Goal: Task Accomplishment & Management: Complete application form

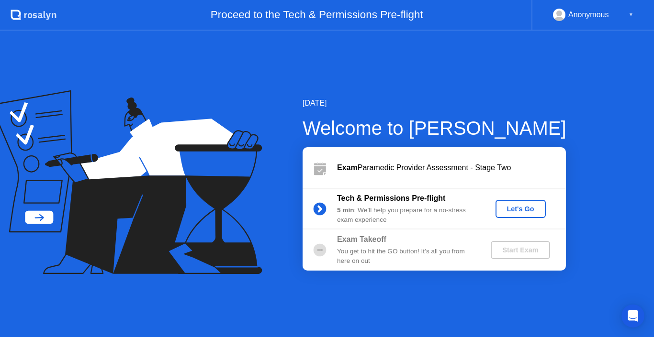
click at [533, 203] on button "Let's Go" at bounding box center [520, 209] width 50 height 18
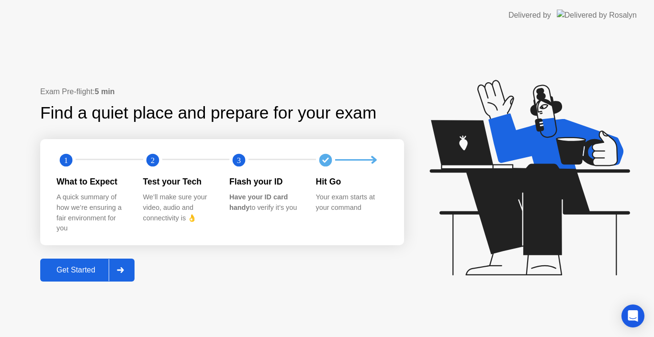
click at [91, 262] on button "Get Started" at bounding box center [87, 270] width 94 height 23
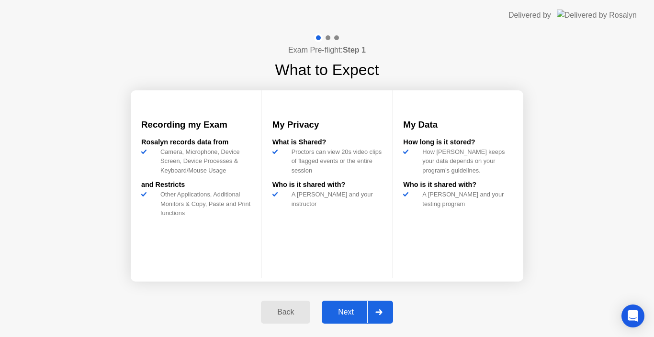
click at [329, 308] on div "Next" at bounding box center [345, 312] width 43 height 9
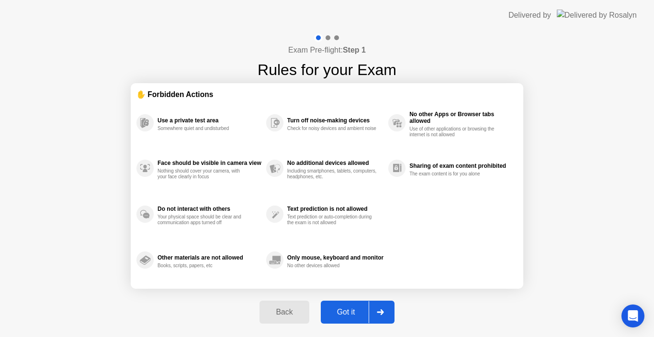
click at [352, 309] on div "Got it" at bounding box center [346, 312] width 45 height 9
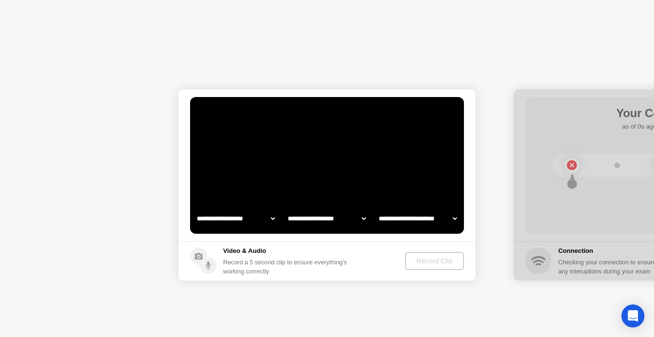
select select "**********"
select select "*******"
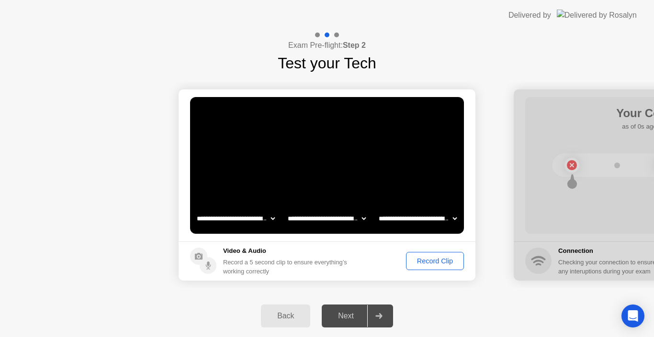
click at [421, 257] on div "Record Clip" at bounding box center [434, 261] width 51 height 8
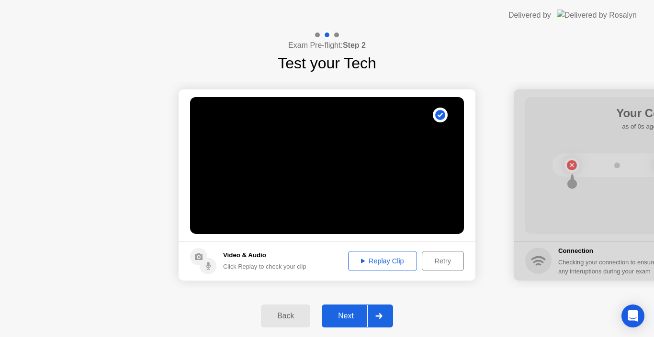
click at [402, 260] on div "Replay Clip" at bounding box center [382, 261] width 62 height 8
click at [337, 307] on button "Next" at bounding box center [357, 316] width 71 height 23
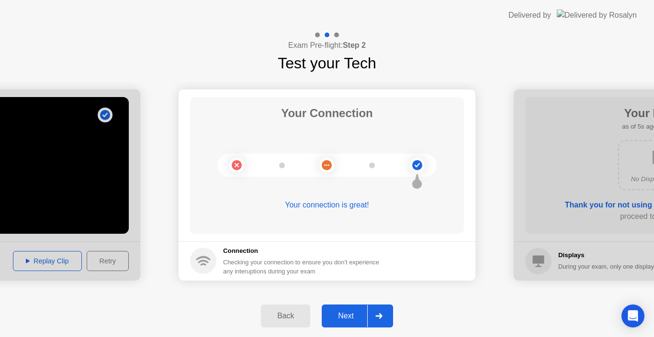
click at [337, 307] on button "Next" at bounding box center [357, 316] width 71 height 23
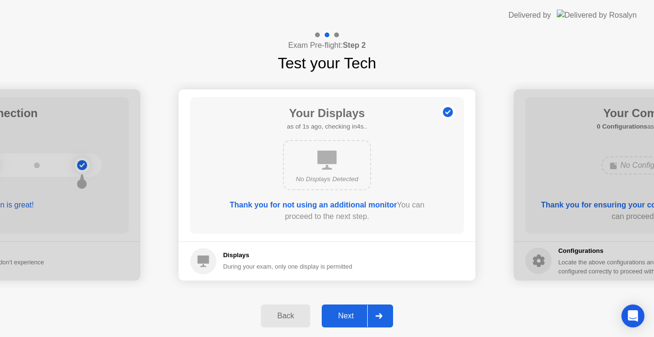
click at [337, 307] on button "Next" at bounding box center [357, 316] width 71 height 23
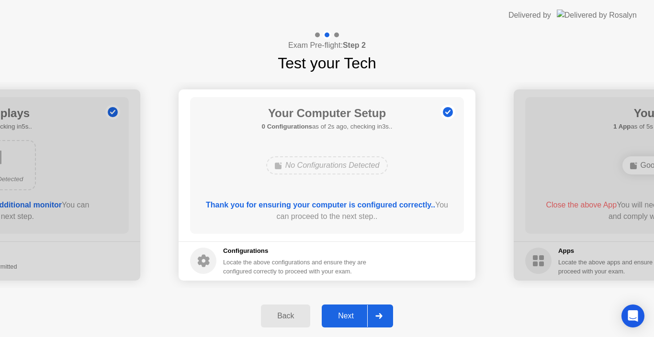
click at [337, 307] on button "Next" at bounding box center [357, 316] width 71 height 23
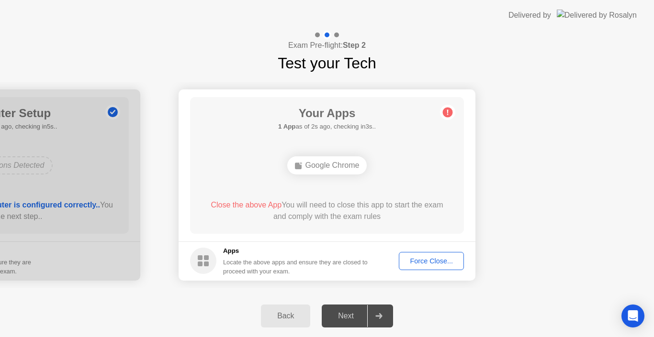
click at [426, 265] on div "Force Close..." at bounding box center [431, 261] width 58 height 8
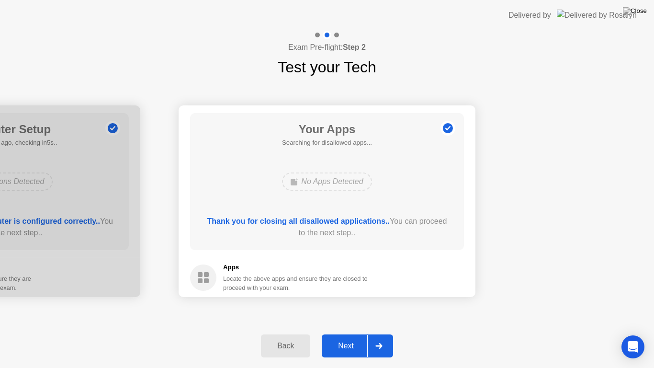
click at [350, 337] on div "Next" at bounding box center [345, 345] width 43 height 9
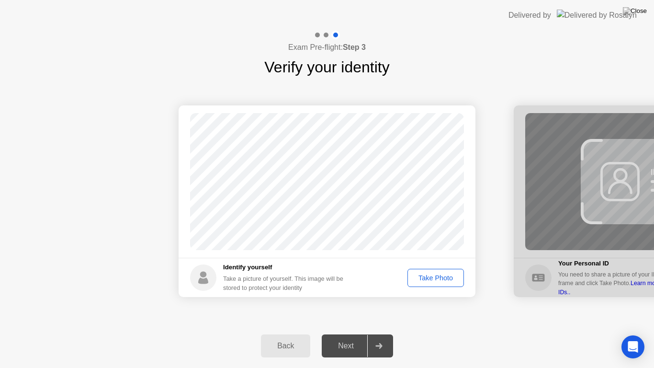
click at [421, 280] on div "Take Photo" at bounding box center [436, 278] width 50 height 8
click at [341, 337] on div "Next" at bounding box center [345, 345] width 43 height 9
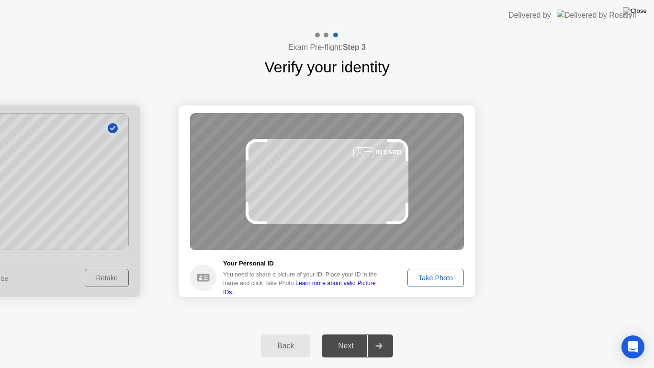
click at [411, 278] on div "Take Photo" at bounding box center [436, 278] width 50 height 8
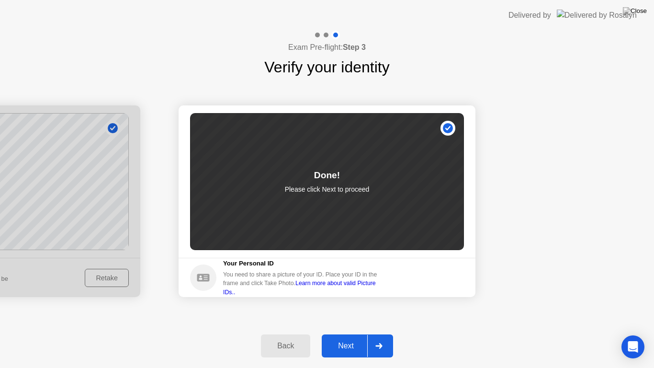
click at [357, 337] on div "Next" at bounding box center [345, 345] width 43 height 9
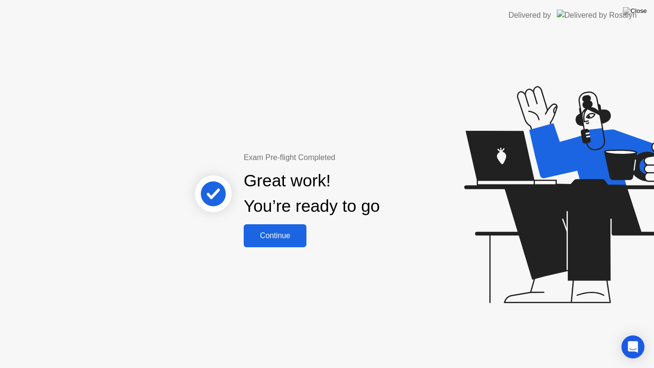
click at [276, 238] on div "Continue" at bounding box center [274, 235] width 57 height 9
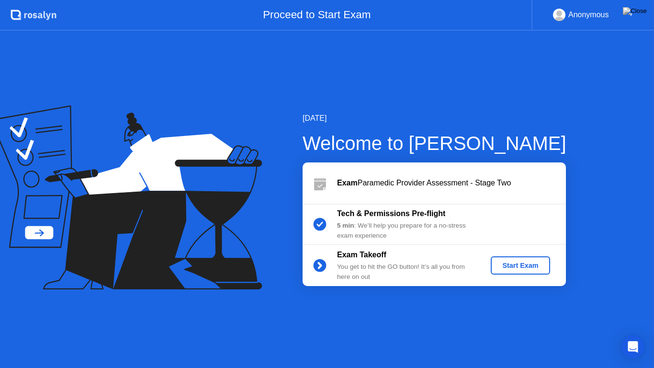
click at [507, 264] on div "Start Exam" at bounding box center [519, 265] width 51 height 8
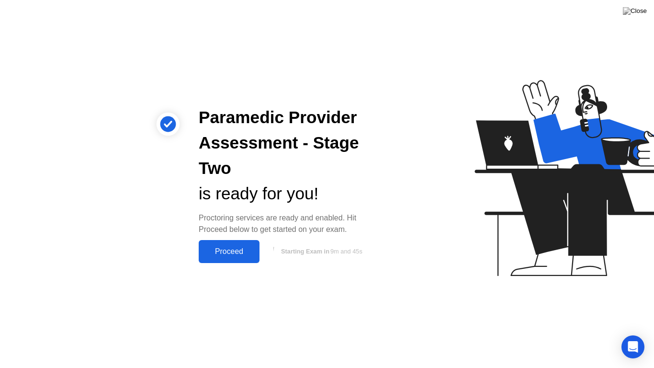
click at [229, 251] on div "Proceed" at bounding box center [228, 251] width 55 height 9
